Goal: Navigation & Orientation: Find specific page/section

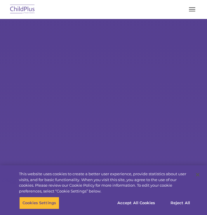
select select "MEDIUM"
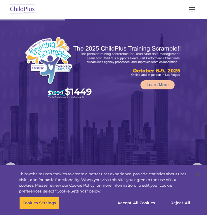
click at [194, 7] on span "button" at bounding box center [192, 7] width 6 height 1
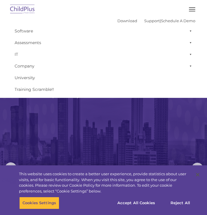
click at [47, 127] on img at bounding box center [103, 155] width 207 height 273
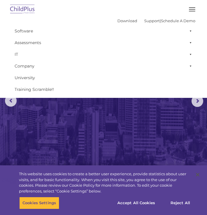
scroll to position [70, 0]
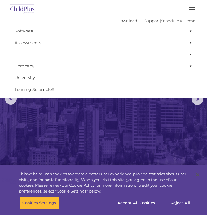
click at [192, 10] on button "button" at bounding box center [192, 9] width 12 height 9
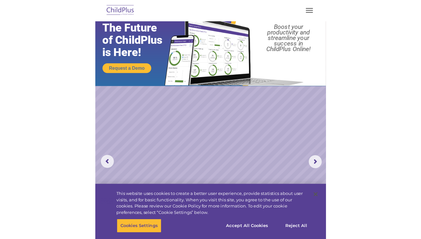
scroll to position [27, 0]
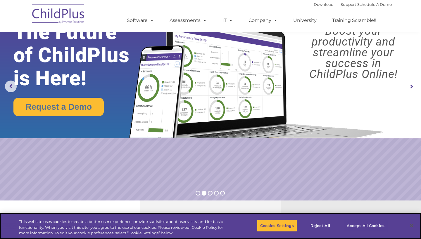
click at [207, 215] on button "Accept All Cookies" at bounding box center [366, 226] width 44 height 12
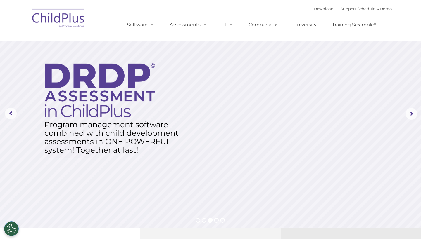
scroll to position [0, 0]
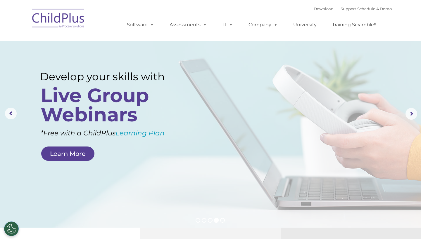
click at [58, 21] on img at bounding box center [58, 19] width 58 height 29
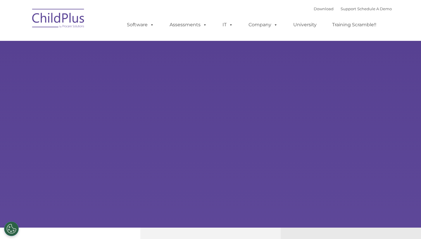
type input ""
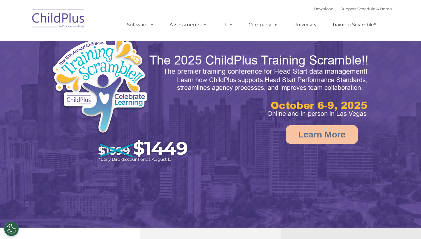
select select "MEDIUM"
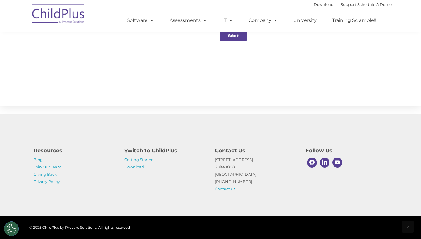
scroll to position [631, 0]
click at [135, 161] on link "Getting Started" at bounding box center [139, 160] width 30 height 5
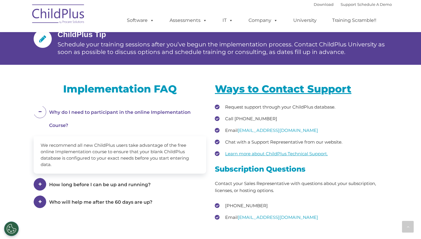
scroll to position [749, 0]
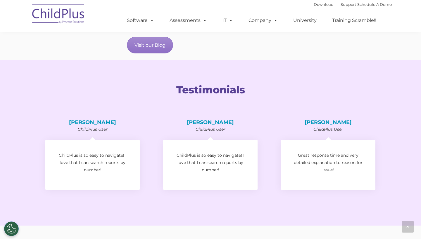
scroll to position [853, 0]
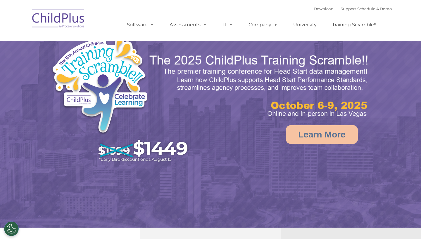
select select "MEDIUM"
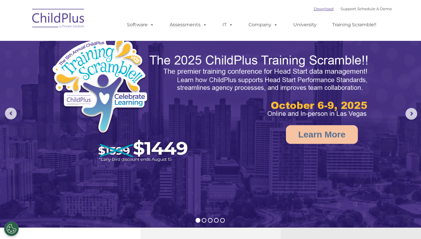
click at [323, 8] on link "Download" at bounding box center [324, 8] width 20 height 5
